Goal: Check status: Check status

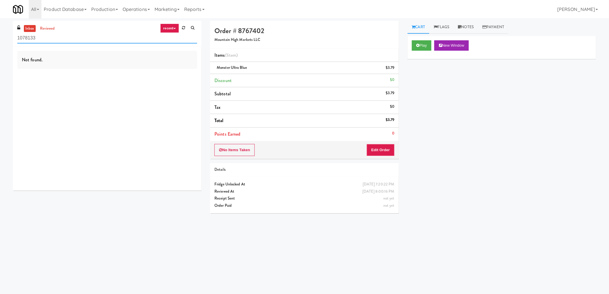
click at [54, 37] on input "1078133" at bounding box center [107, 38] width 180 height 11
paste input "[PERSON_NAME]-Accurate"
type input "[PERSON_NAME]-Accurate"
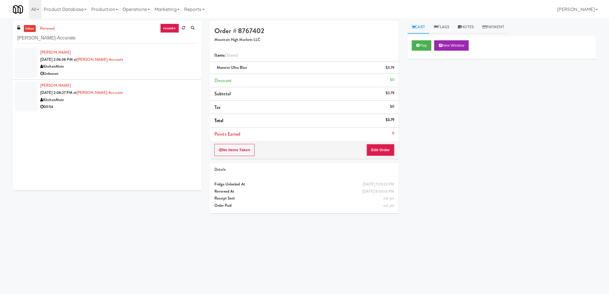
click at [142, 60] on div "[PERSON_NAME] [DATE] 2:06:38 PM at [PERSON_NAME]-Accurate KitchenMate Unknown" at bounding box center [118, 63] width 157 height 28
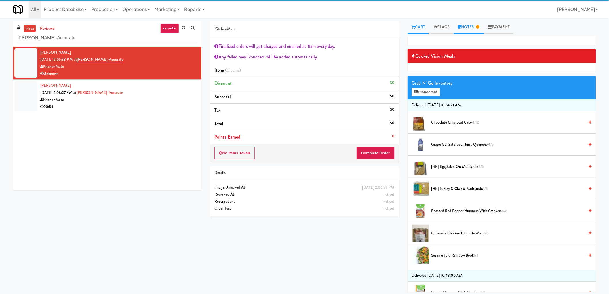
click at [469, 31] on link "Notes" at bounding box center [469, 27] width 30 height 13
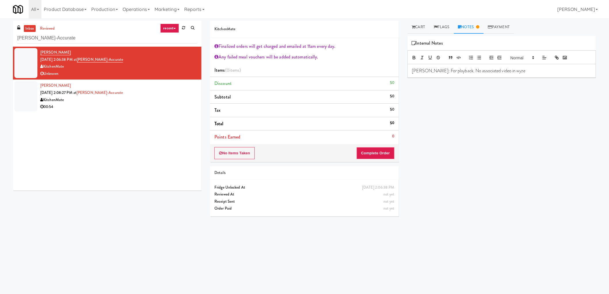
click at [175, 101] on div "KitchenMate" at bounding box center [118, 99] width 157 height 7
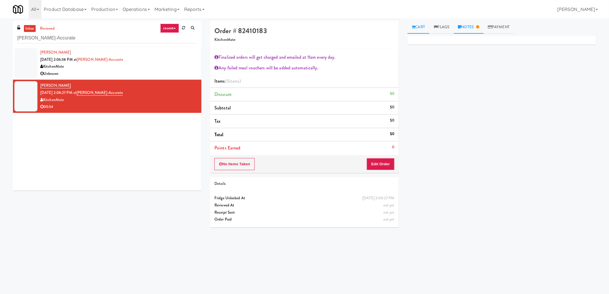
click at [472, 30] on link "Notes" at bounding box center [469, 27] width 30 height 13
